Goal: Task Accomplishment & Management: Manage account settings

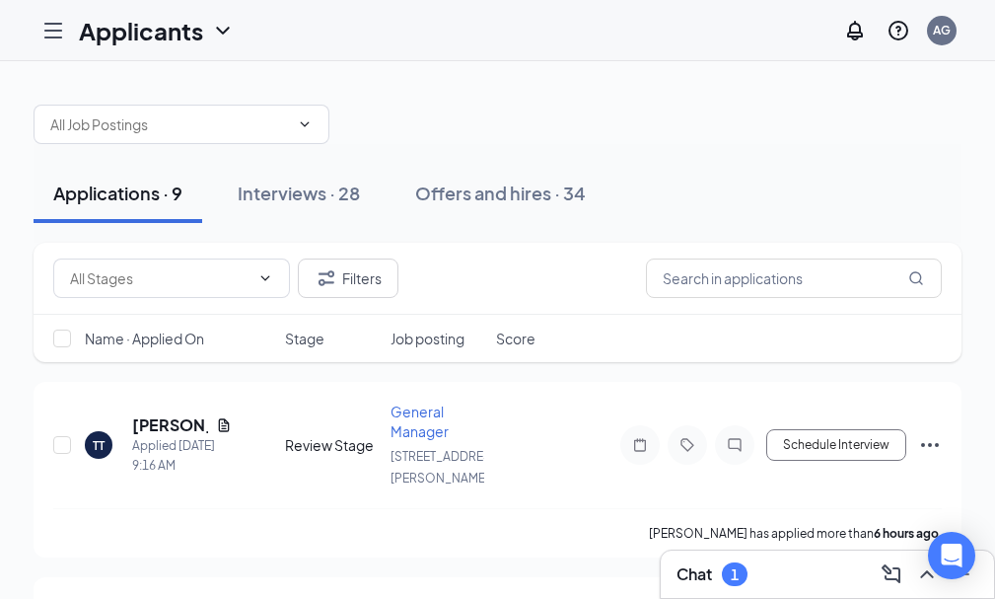
click at [182, 192] on div "Applications · 9" at bounding box center [117, 193] width 129 height 25
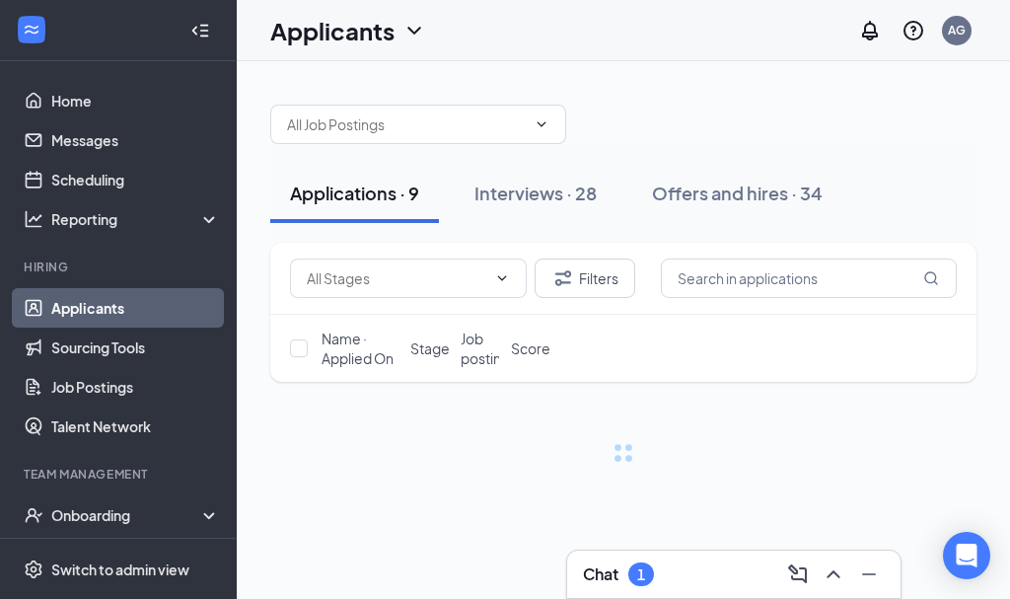
click at [319, 192] on div "Applications · 9" at bounding box center [354, 193] width 129 height 25
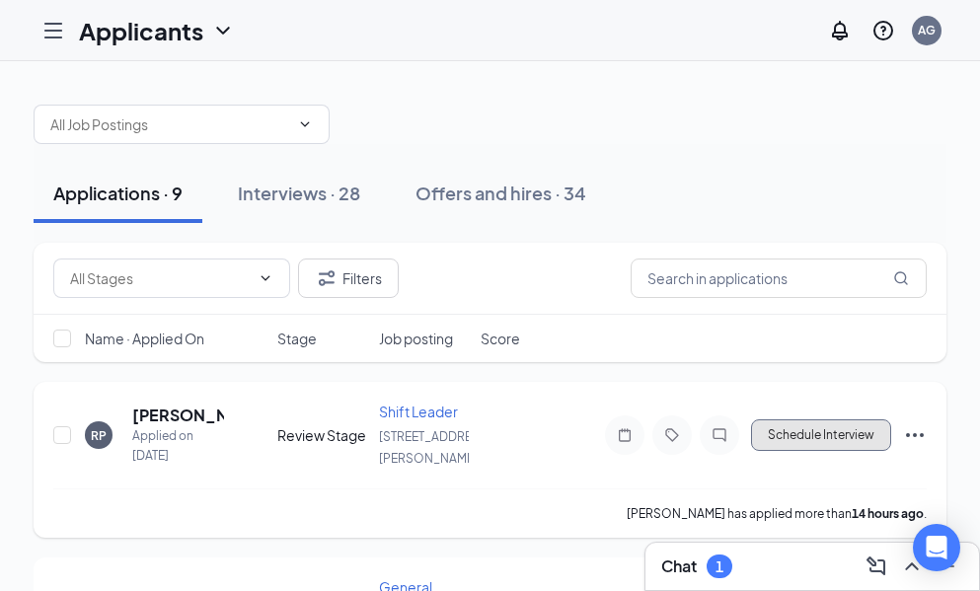
click at [782, 425] on button "Schedule Interview" at bounding box center [821, 435] width 140 height 32
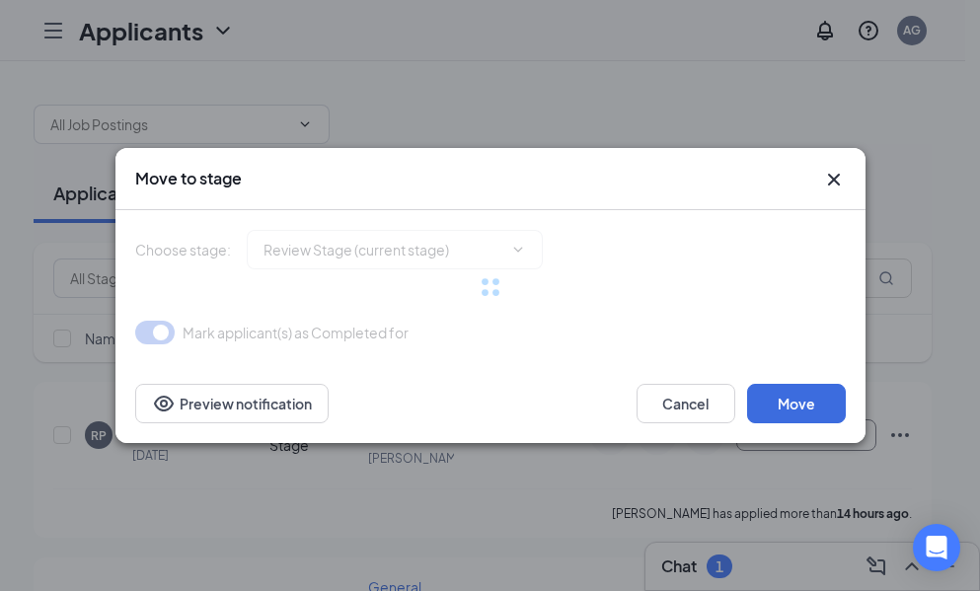
type input "Onsite Interview (next stage)"
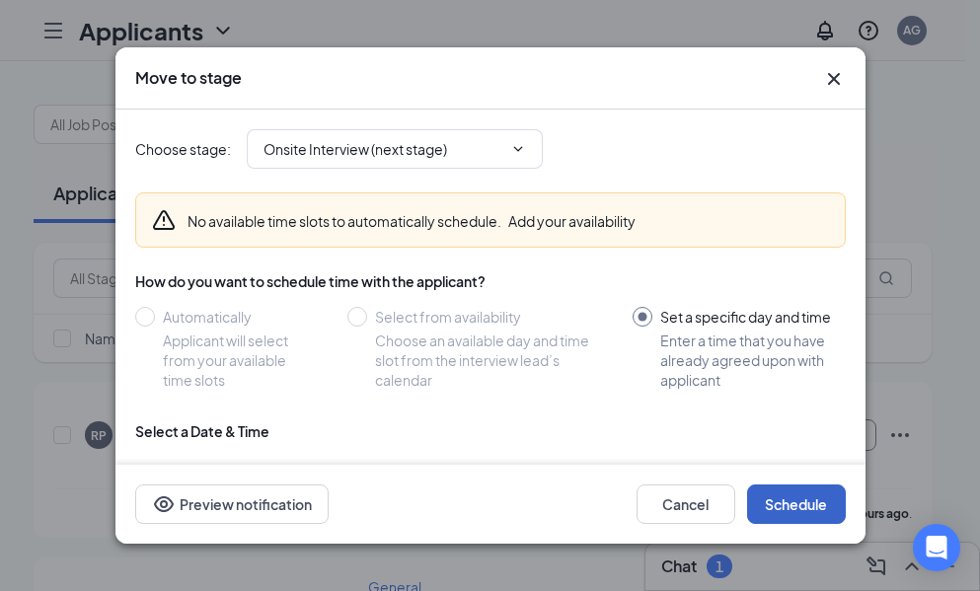
click at [816, 505] on button "Schedule" at bounding box center [796, 503] width 99 height 39
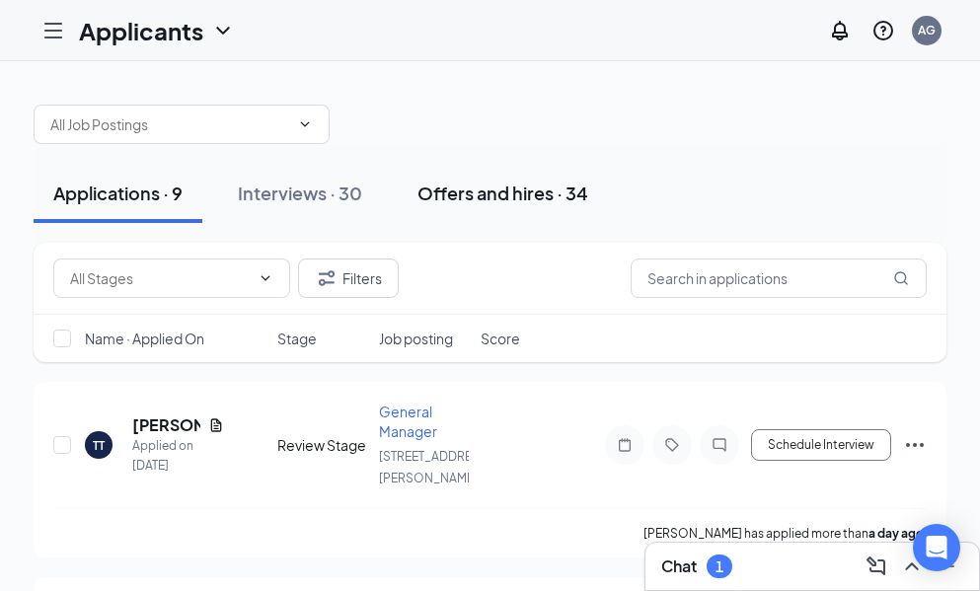
click at [451, 196] on div "Offers and hires · 34" at bounding box center [502, 193] width 171 height 25
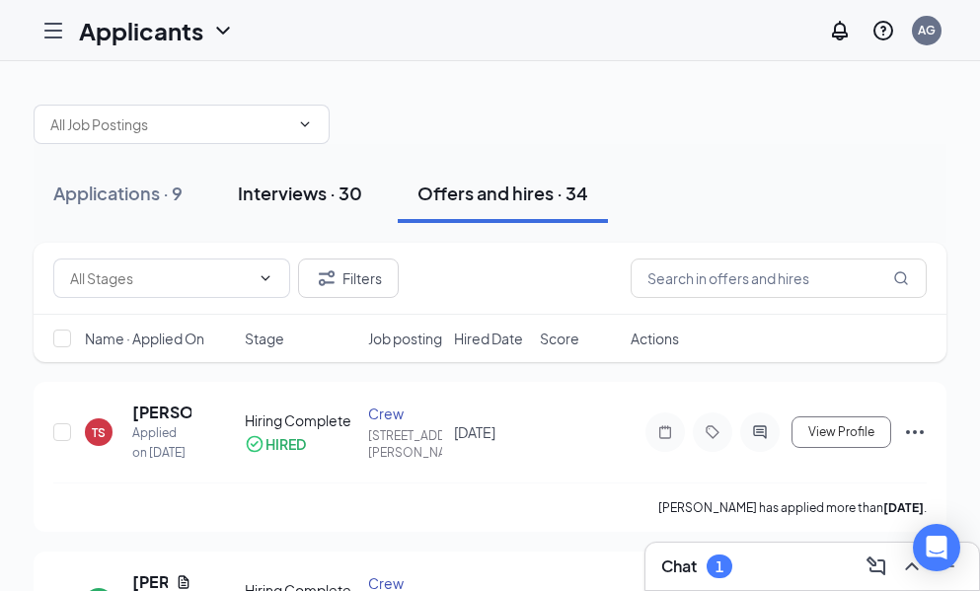
click at [300, 191] on div "Interviews · 30" at bounding box center [300, 193] width 124 height 25
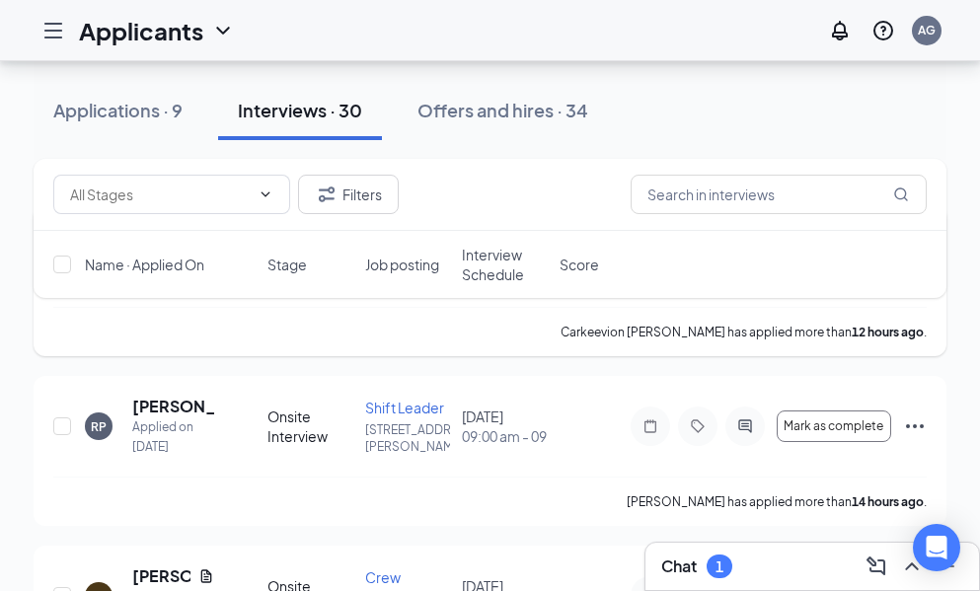
scroll to position [197, 0]
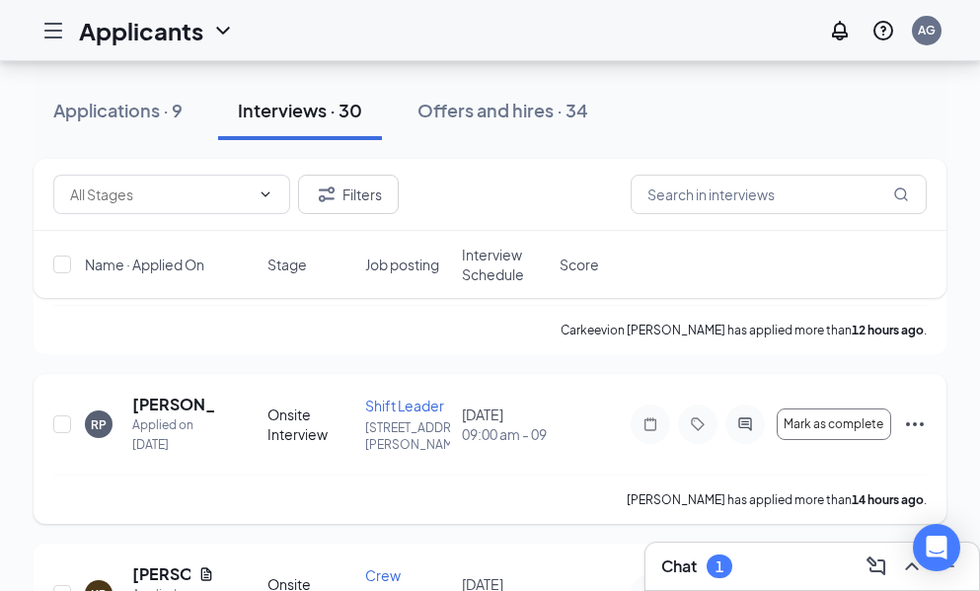
click at [909, 425] on icon "Ellipses" at bounding box center [915, 424] width 18 height 4
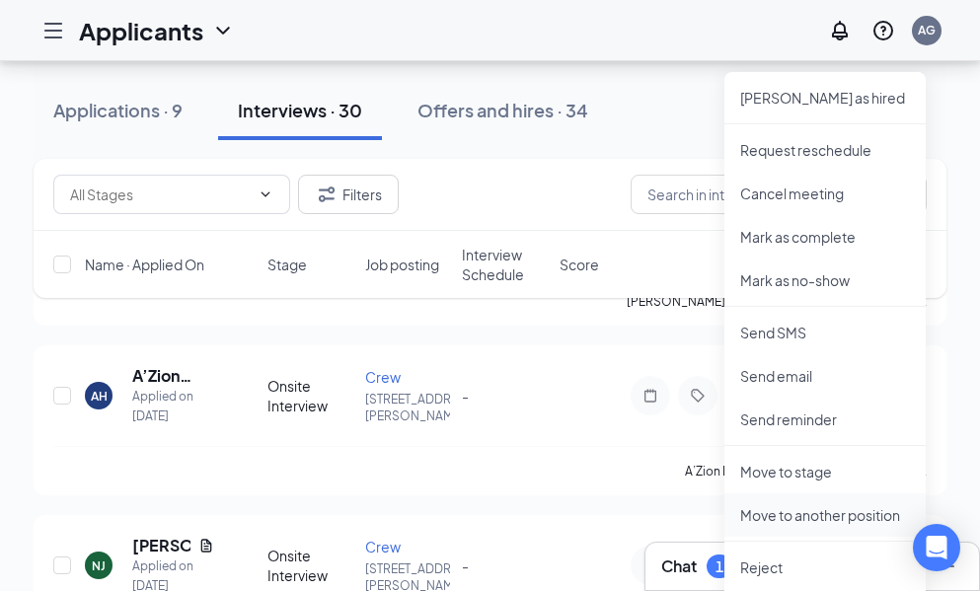
scroll to position [691, 0]
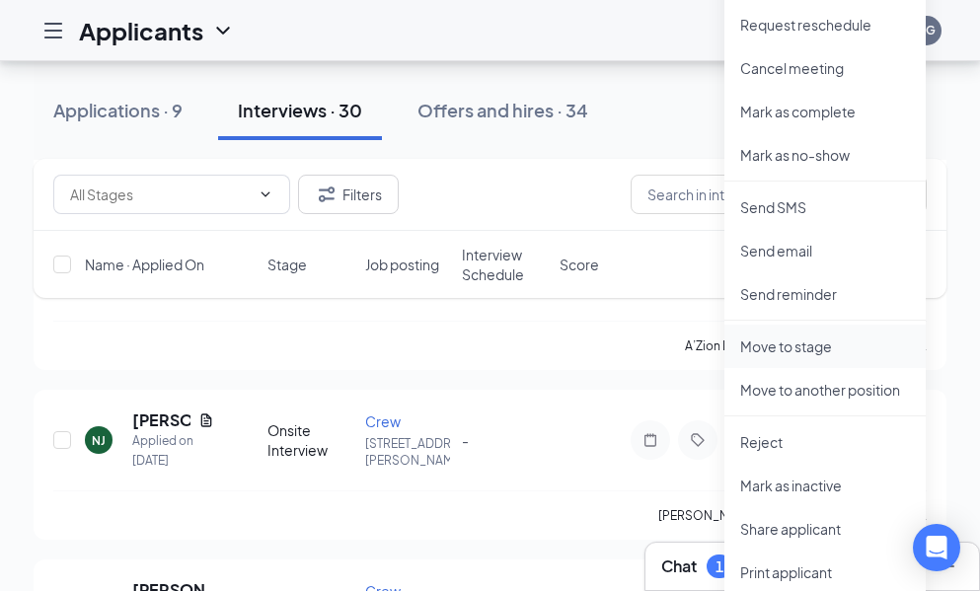
click at [785, 346] on p "Move to stage" at bounding box center [825, 346] width 170 height 20
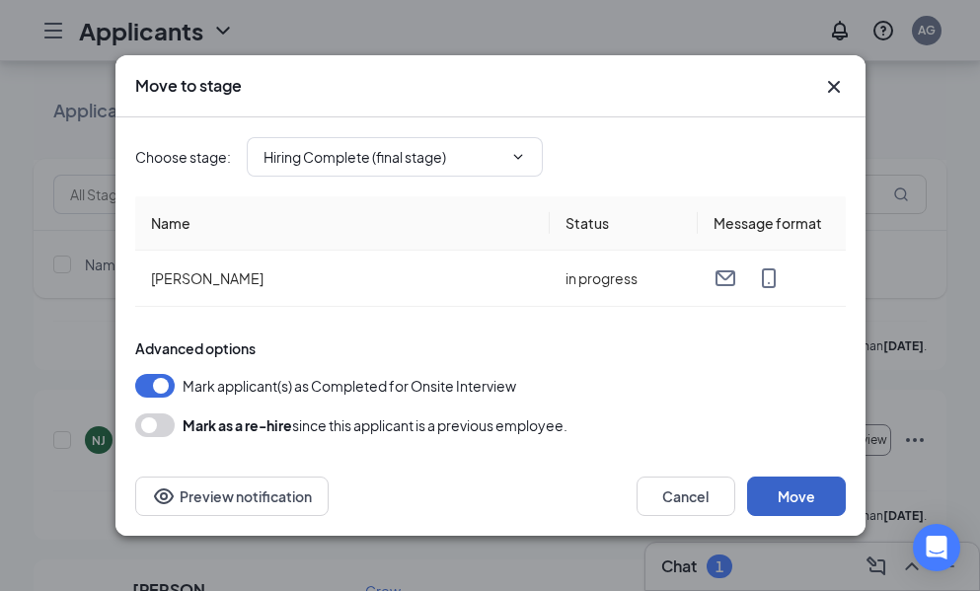
click at [805, 491] on button "Move" at bounding box center [796, 495] width 99 height 39
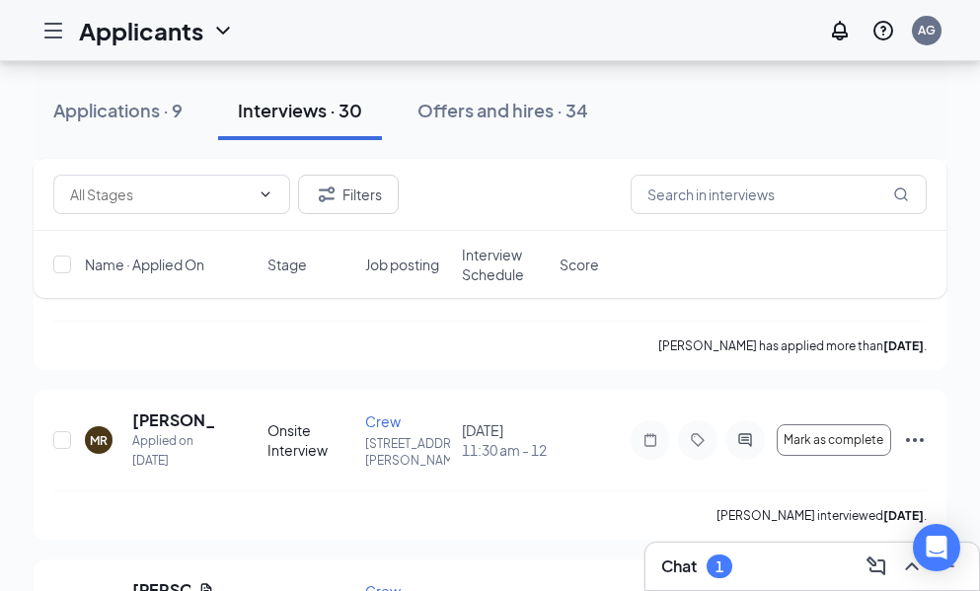
click at [40, 22] on div at bounding box center [53, 30] width 39 height 39
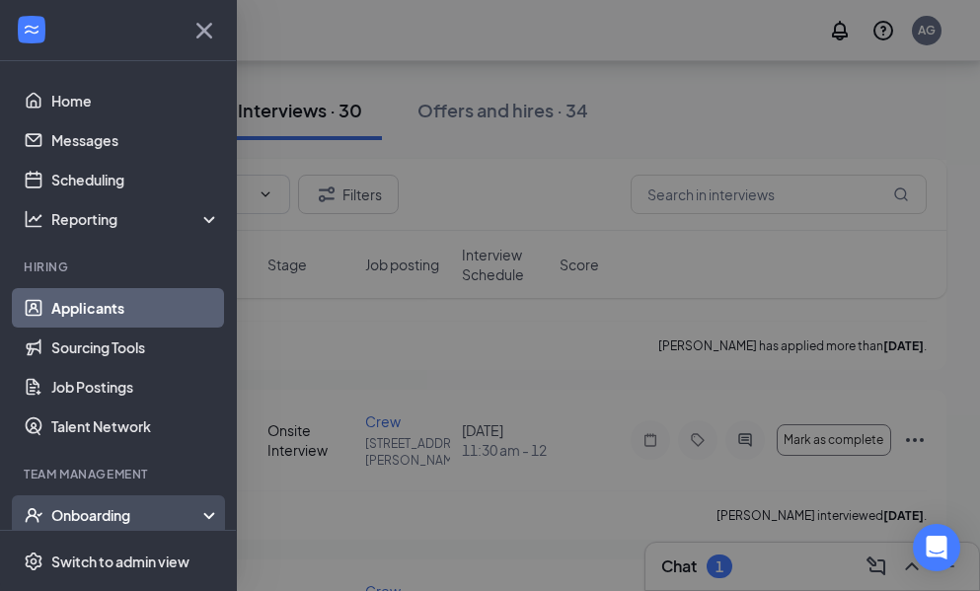
click at [71, 499] on div "Onboarding" at bounding box center [118, 514] width 237 height 39
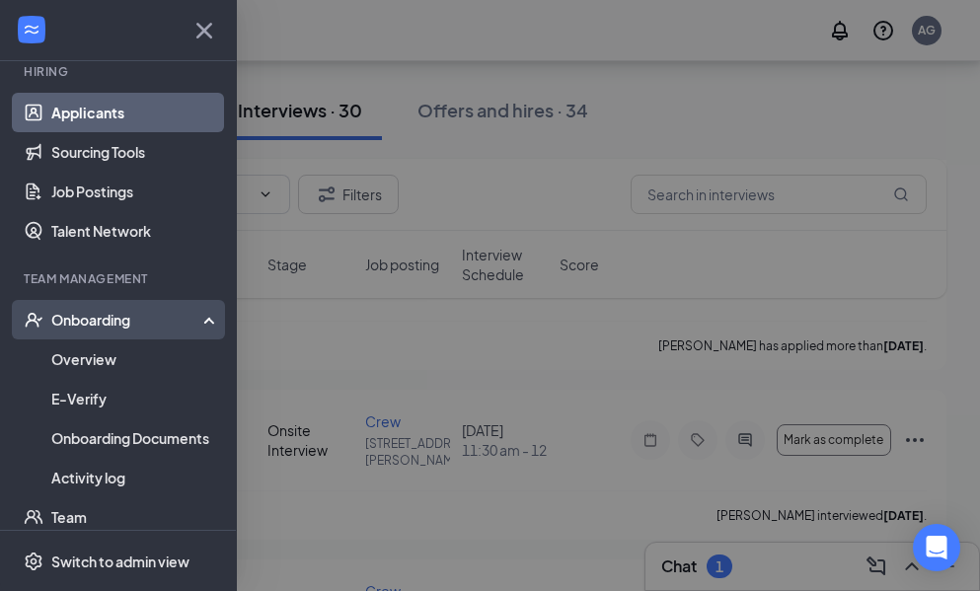
scroll to position [197, 0]
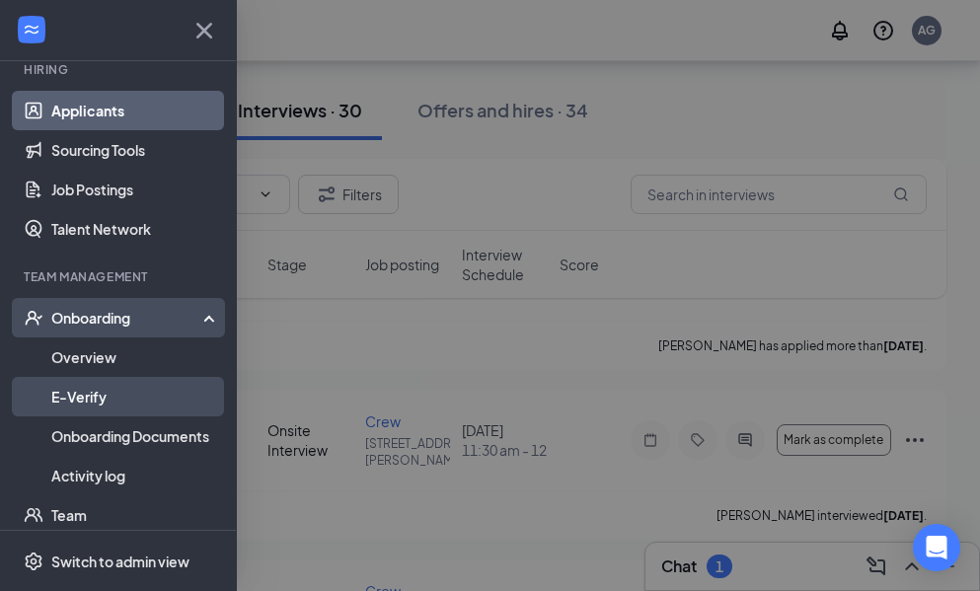
click at [73, 393] on link "E-Verify" at bounding box center [135, 396] width 169 height 39
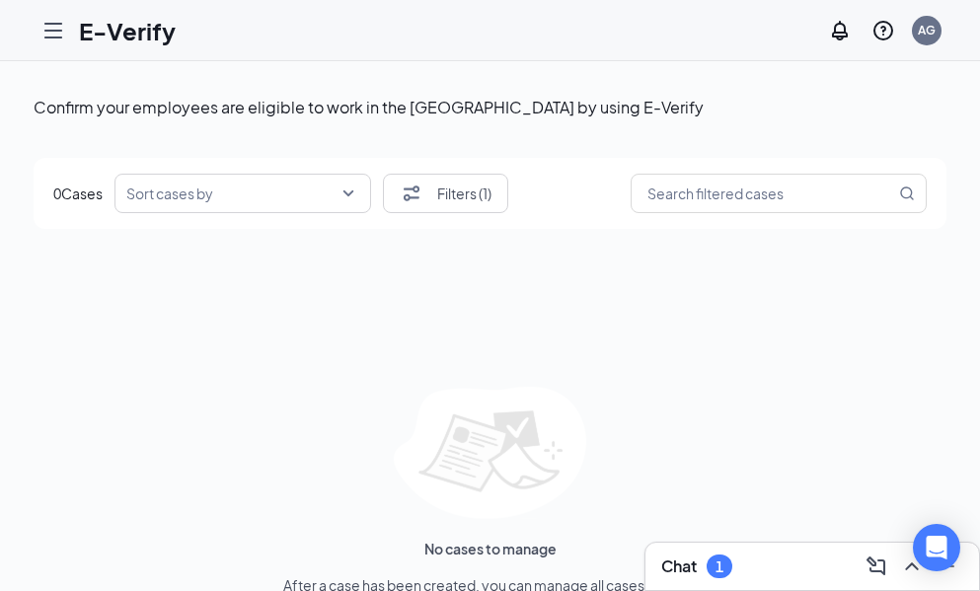
click at [38, 27] on div at bounding box center [53, 30] width 39 height 39
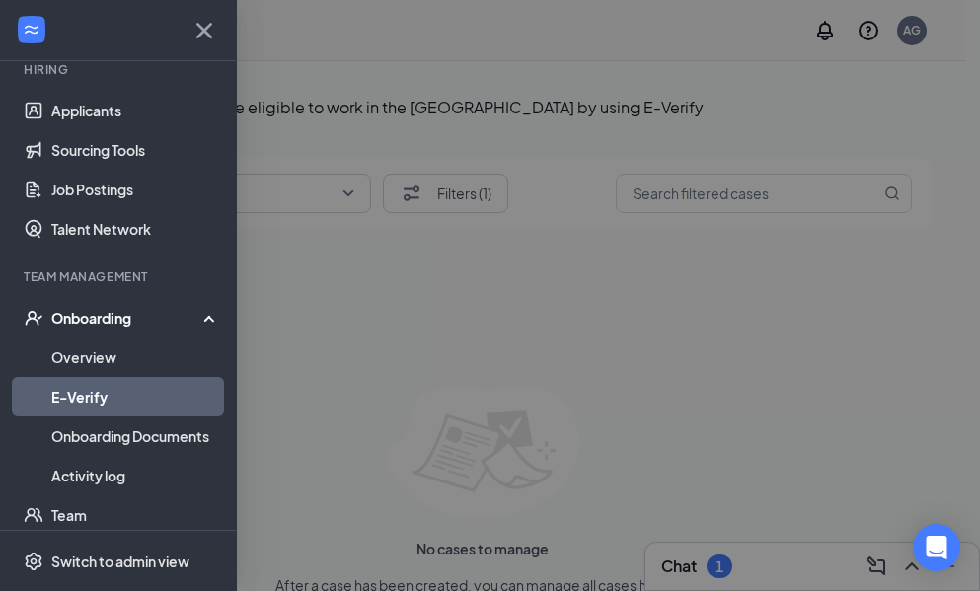
click at [61, 315] on div "Onboarding" at bounding box center [127, 318] width 152 height 20
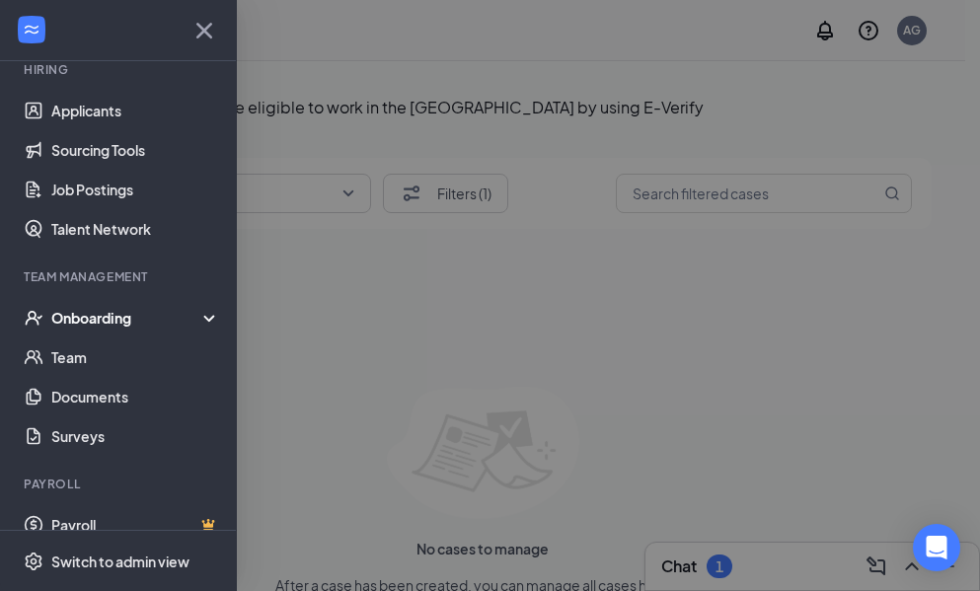
click at [70, 310] on div "Onboarding" at bounding box center [127, 318] width 152 height 20
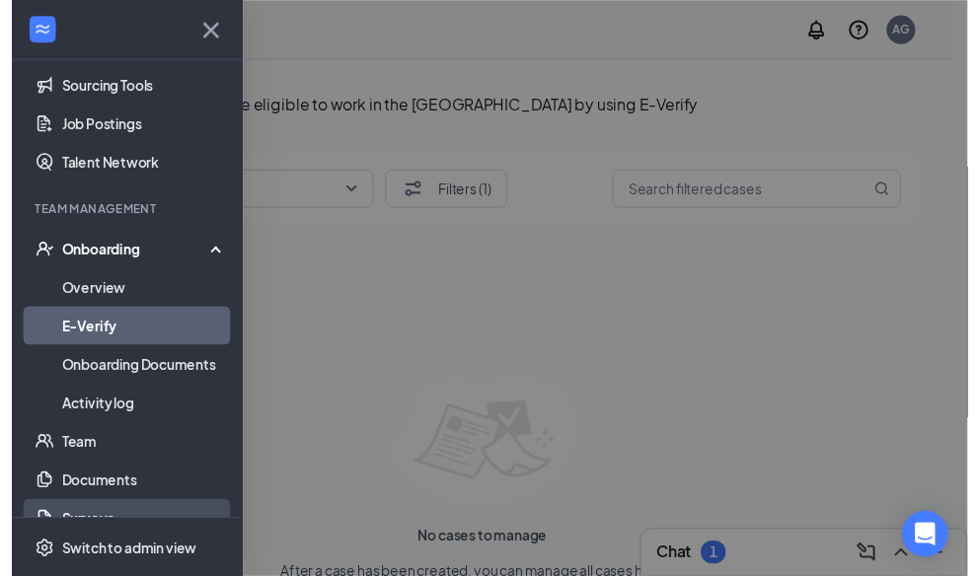
scroll to position [296, 0]
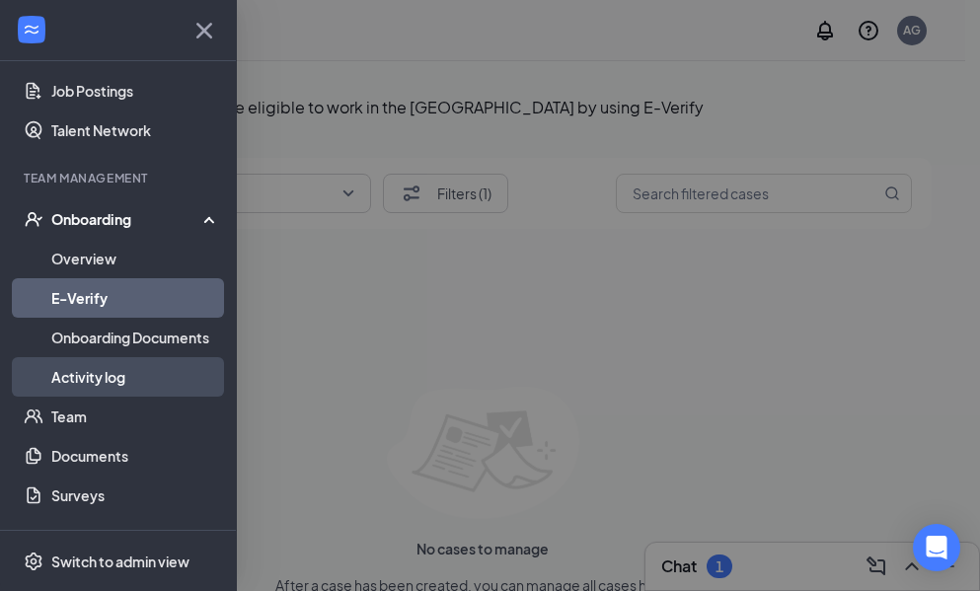
click at [77, 371] on link "Activity log" at bounding box center [135, 376] width 169 height 39
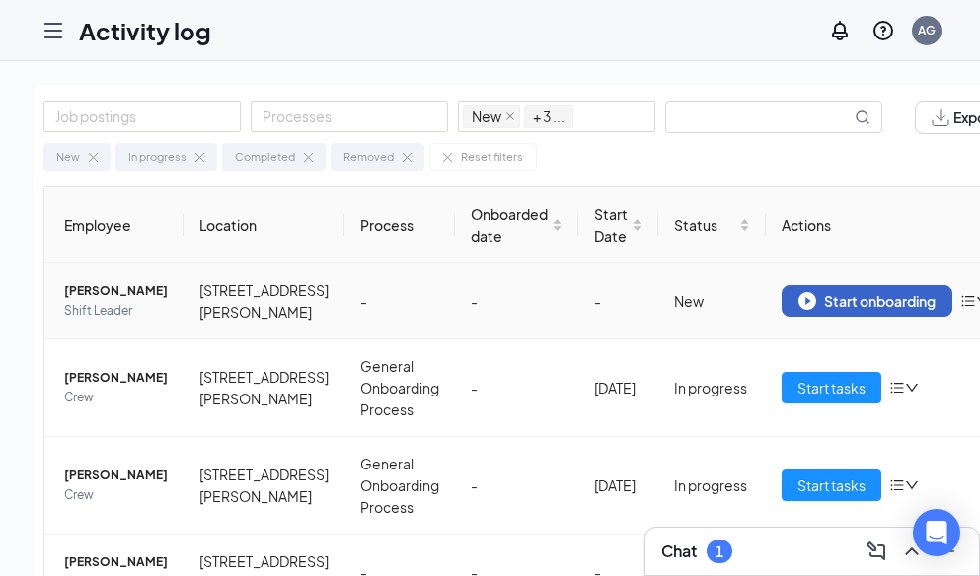
click at [832, 297] on div "Start onboarding" at bounding box center [866, 301] width 137 height 18
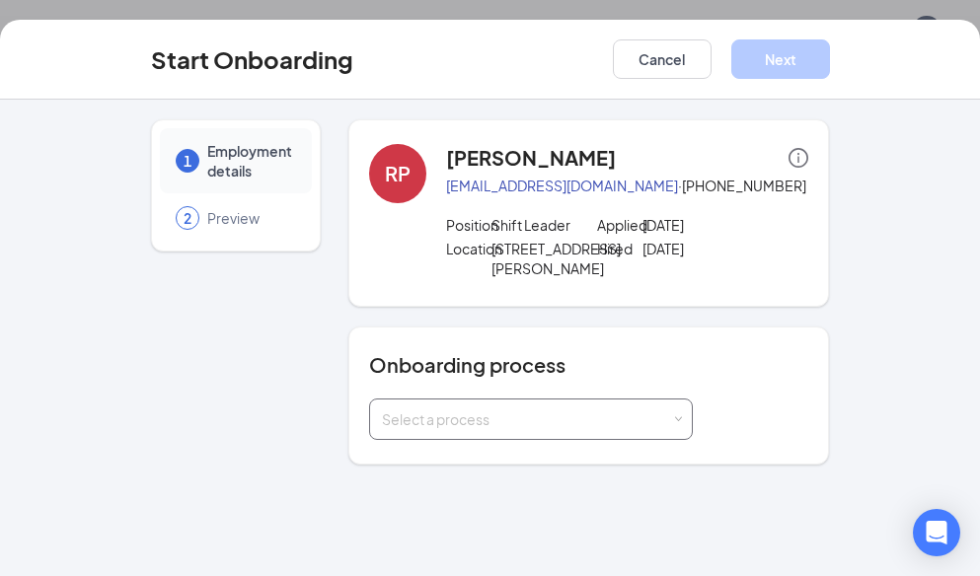
click at [459, 416] on div "Select a process" at bounding box center [526, 419] width 289 height 20
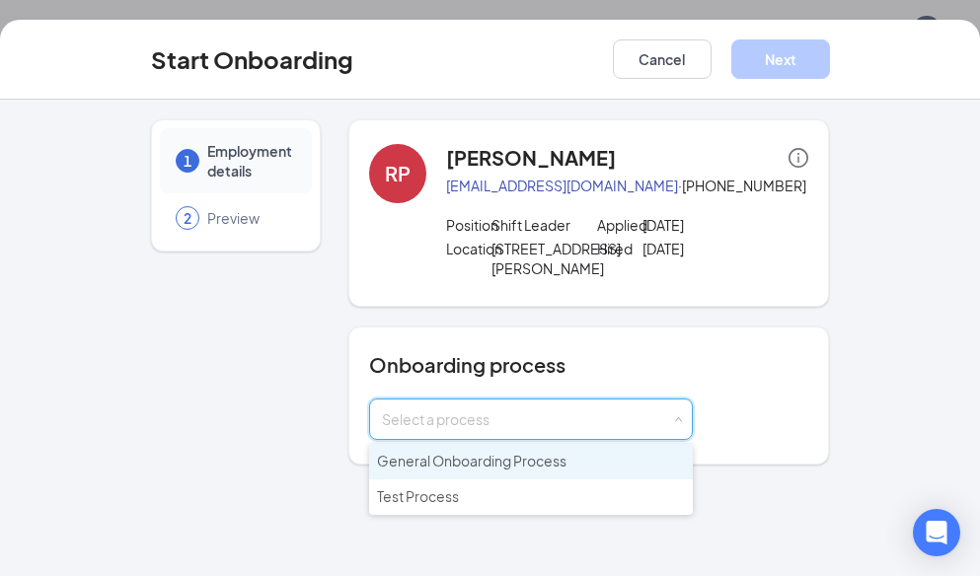
click at [424, 462] on span "General Onboarding Process" at bounding box center [471, 461] width 189 height 18
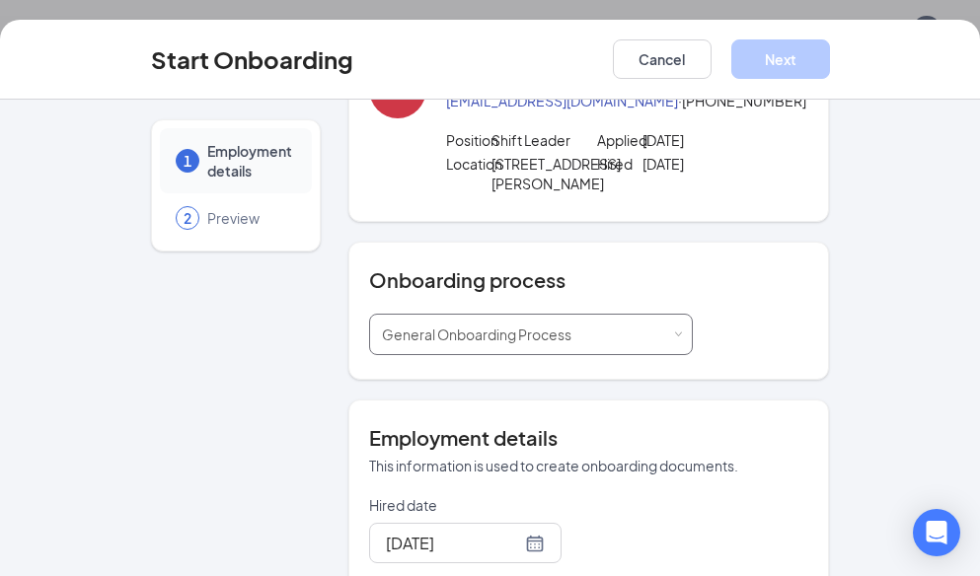
scroll to position [394, 0]
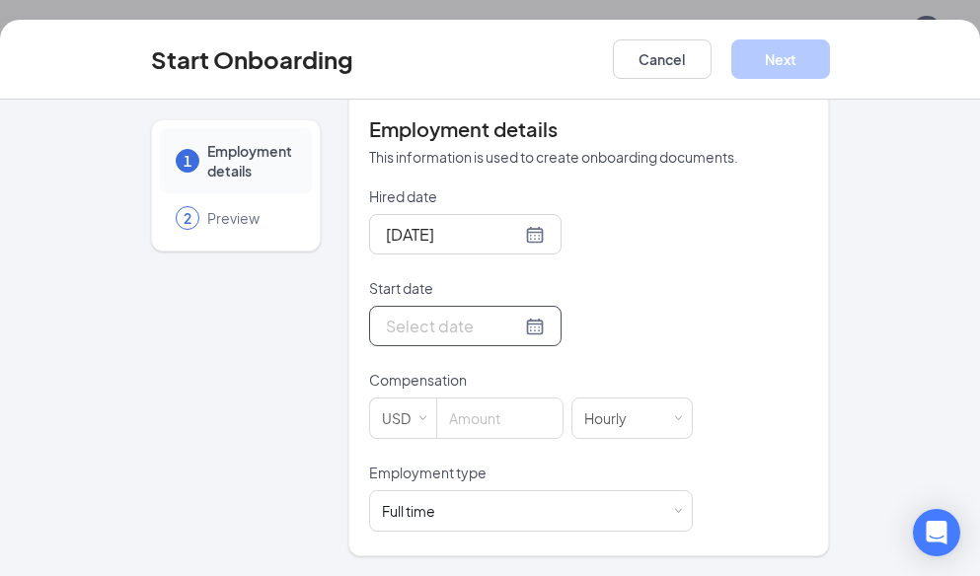
click at [508, 323] on div at bounding box center [465, 326] width 159 height 25
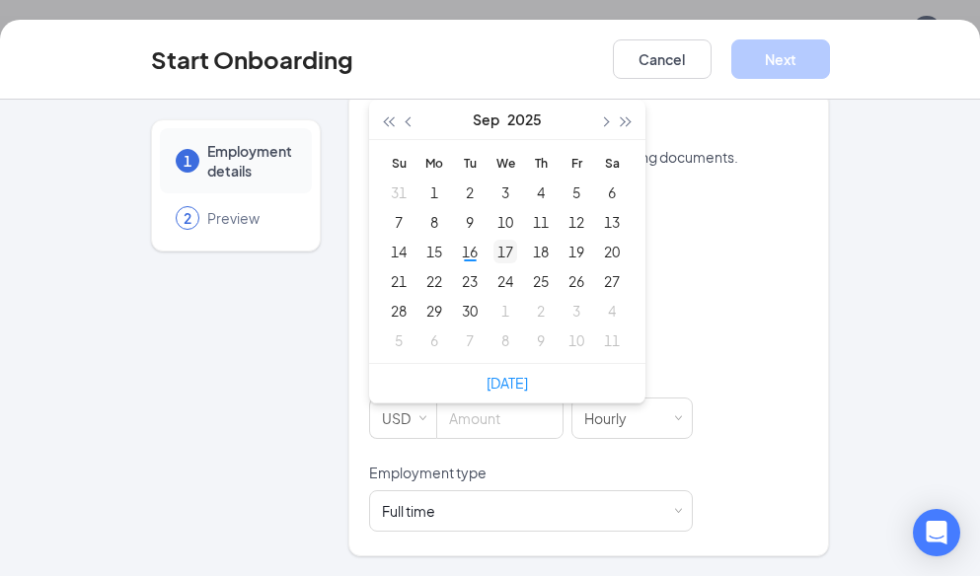
type input "[DATE]"
click at [495, 257] on div "17" at bounding box center [505, 252] width 24 height 24
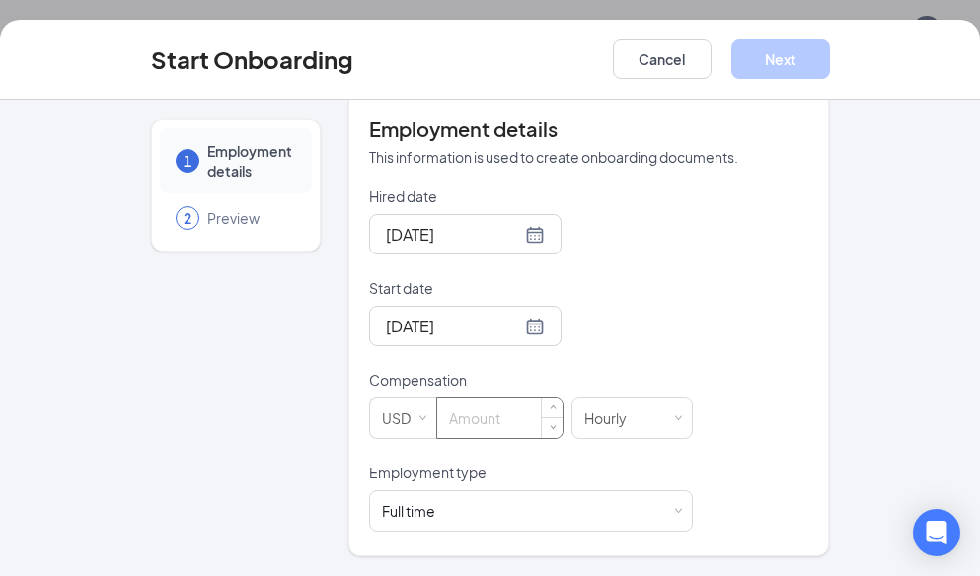
click at [470, 420] on input at bounding box center [499, 418] width 125 height 39
type input "13"
click at [764, 66] on button "Next" at bounding box center [780, 58] width 99 height 39
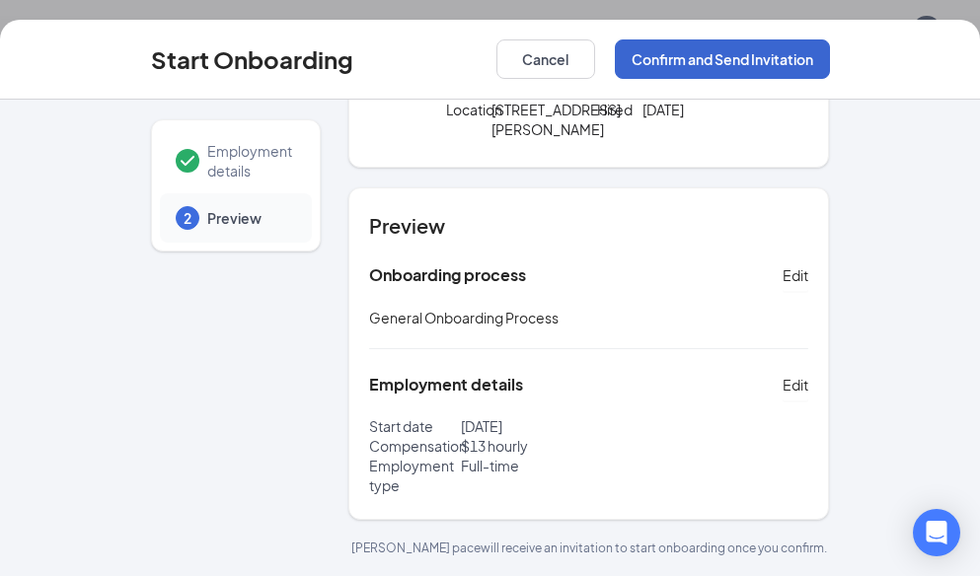
scroll to position [139, 0]
drag, startPoint x: 718, startPoint y: 61, endPoint x: 707, endPoint y: 64, distance: 11.2
click at [709, 63] on button "Confirm and Send Invitation" at bounding box center [722, 58] width 215 height 39
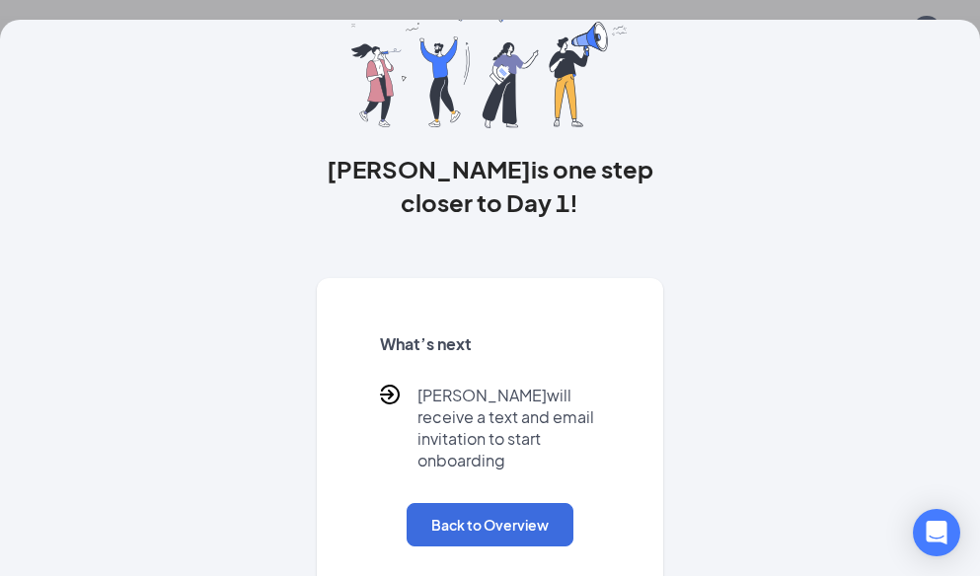
scroll to position [108, 0]
